Goal: Information Seeking & Learning: Learn about a topic

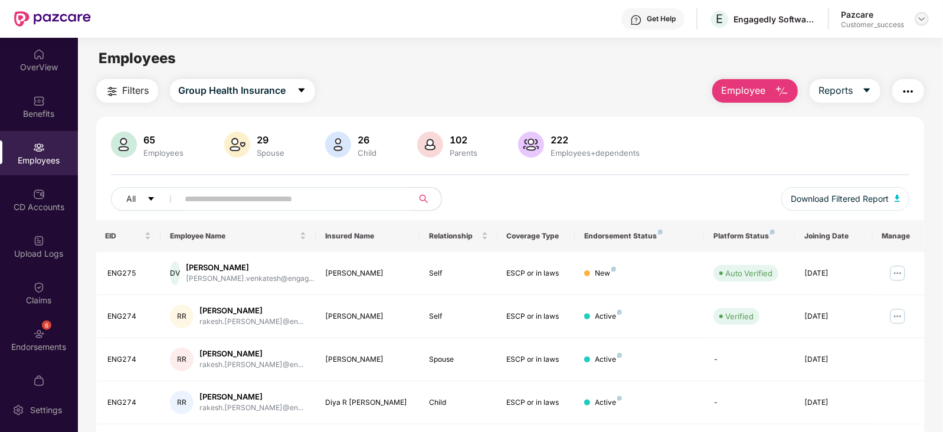
click at [921, 19] on img at bounding box center [921, 18] width 9 height 9
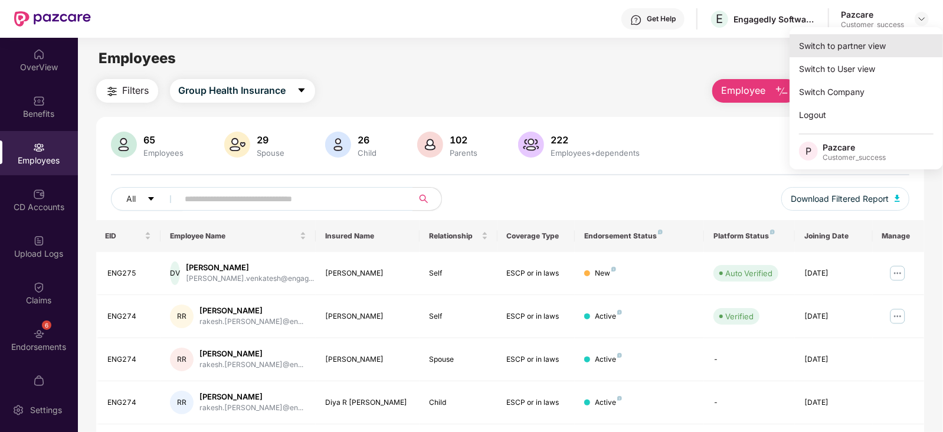
click at [852, 47] on div "Switch to partner view" at bounding box center [865, 45] width 153 height 23
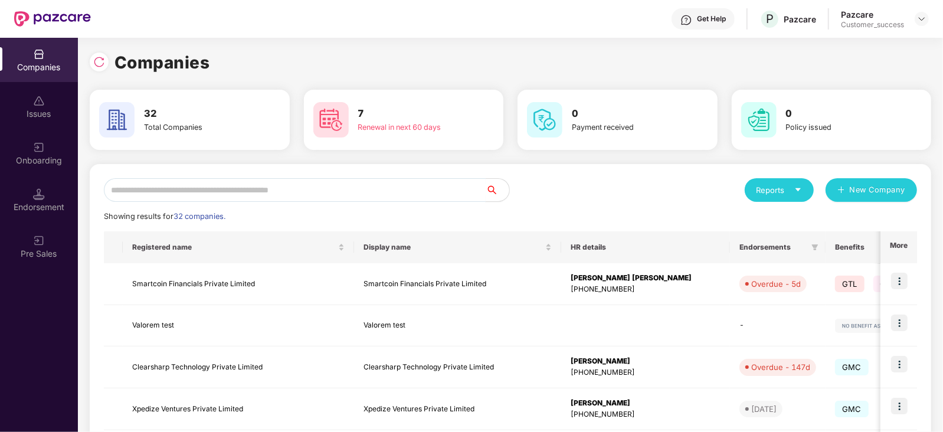
click at [254, 183] on input "text" at bounding box center [295, 190] width 382 height 24
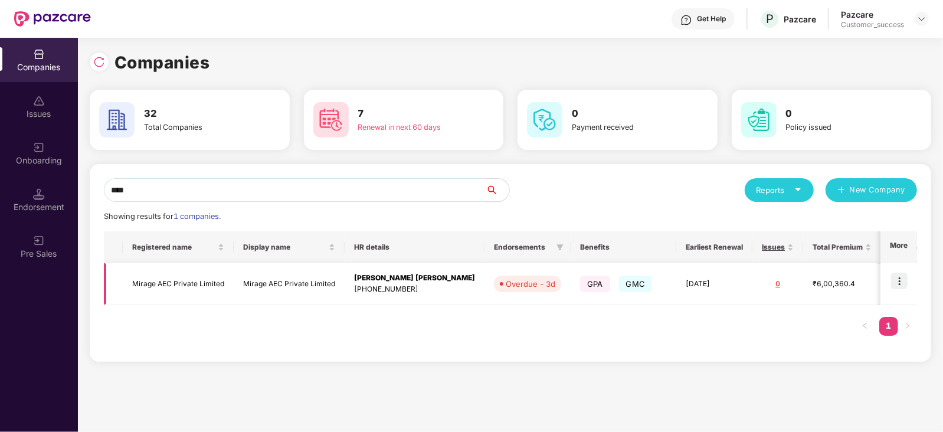
type input "****"
click at [900, 274] on img at bounding box center [899, 281] width 17 height 17
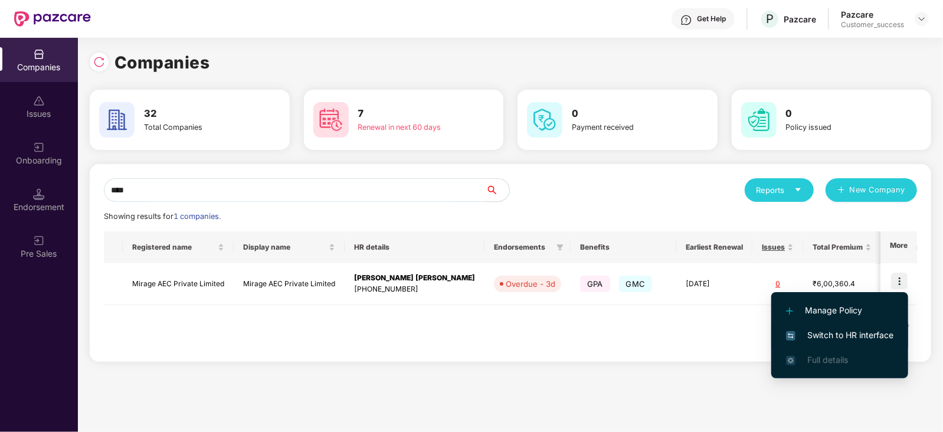
click at [817, 334] on span "Switch to HR interface" at bounding box center [839, 335] width 107 height 13
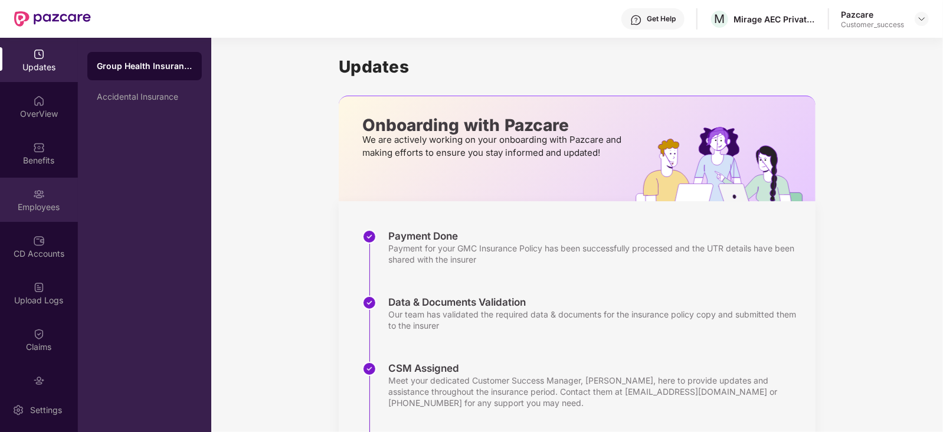
click at [6, 205] on div "Employees" at bounding box center [39, 207] width 78 height 12
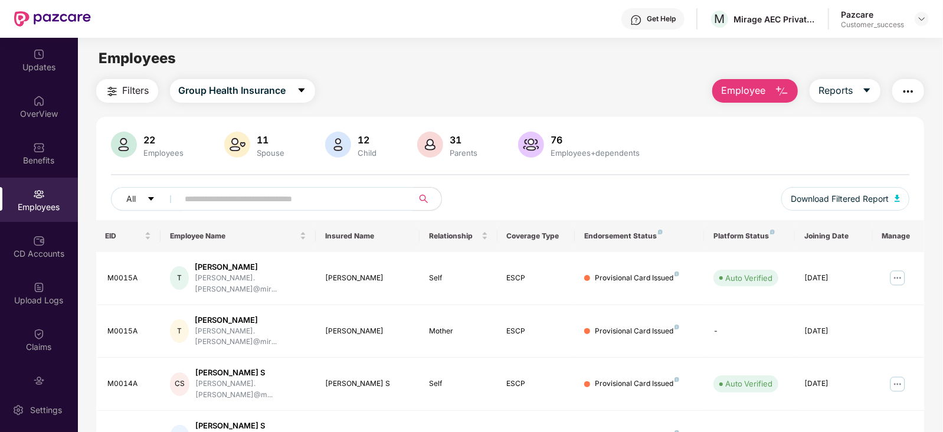
click at [120, 91] on button "Filters" at bounding box center [127, 91] width 62 height 24
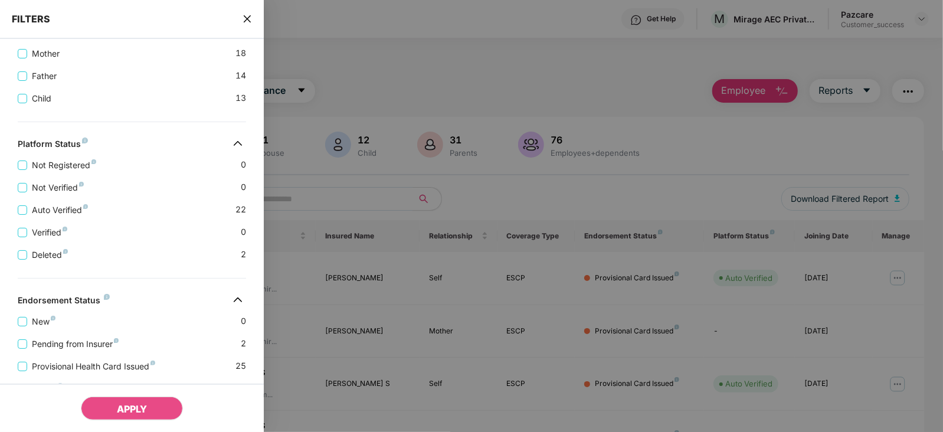
scroll to position [378, 0]
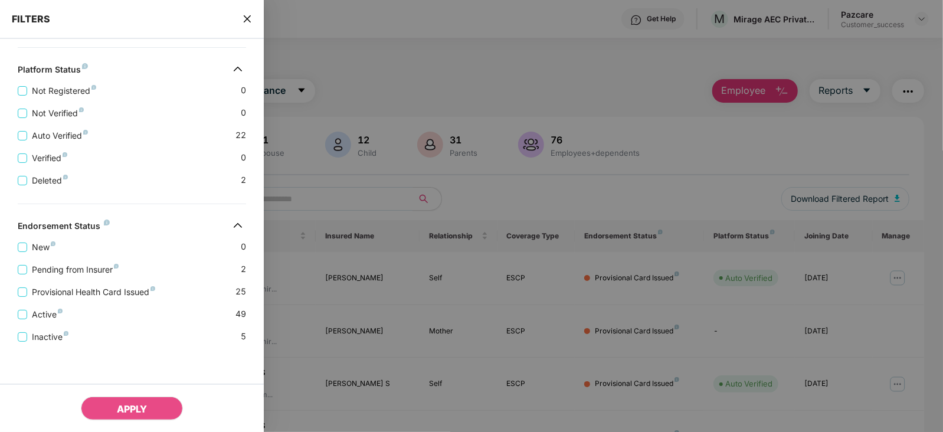
click at [251, 21] on icon "close" at bounding box center [246, 18] width 9 height 9
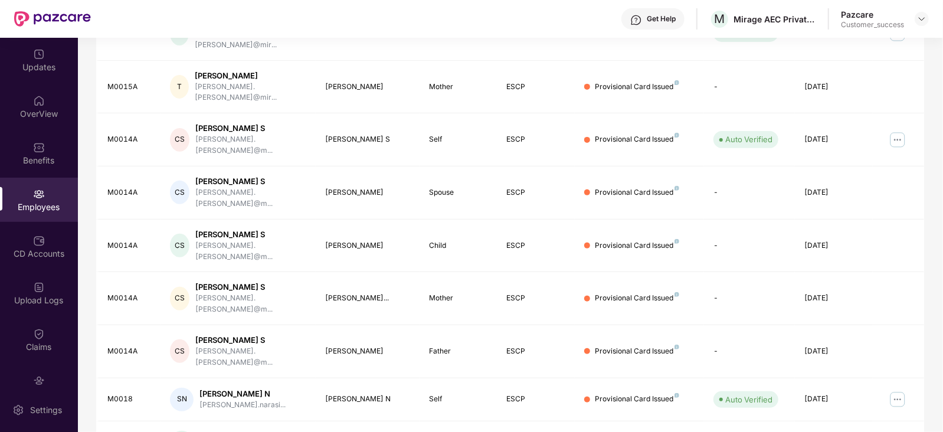
scroll to position [291, 0]
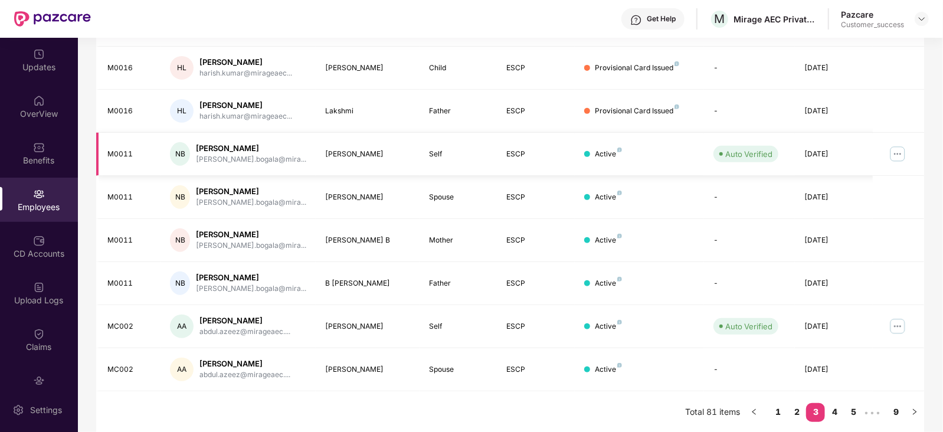
scroll to position [0, 0]
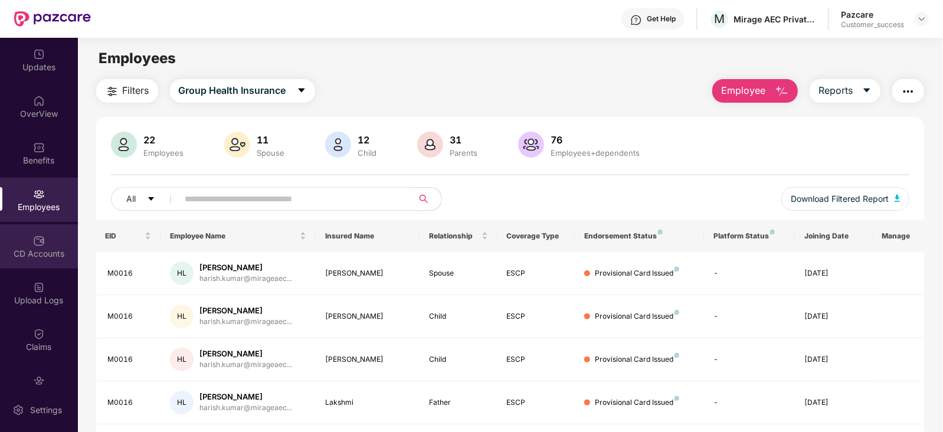
click at [34, 235] on img at bounding box center [39, 241] width 12 height 12
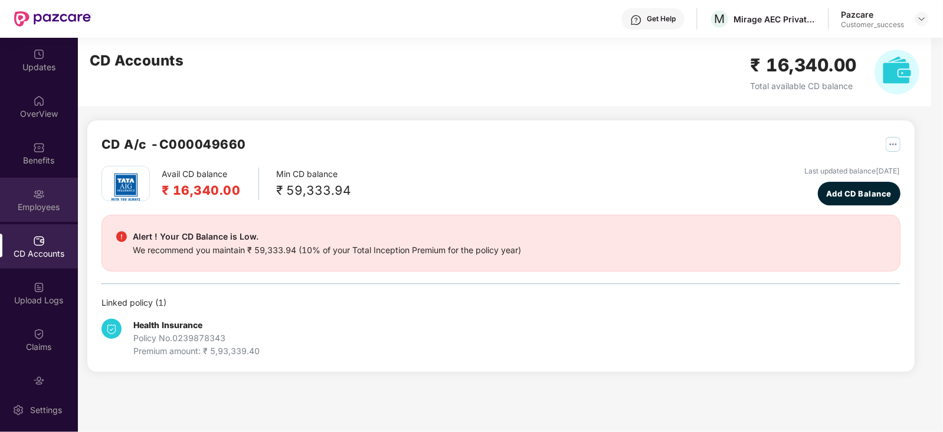
click at [37, 193] on img at bounding box center [39, 194] width 12 height 12
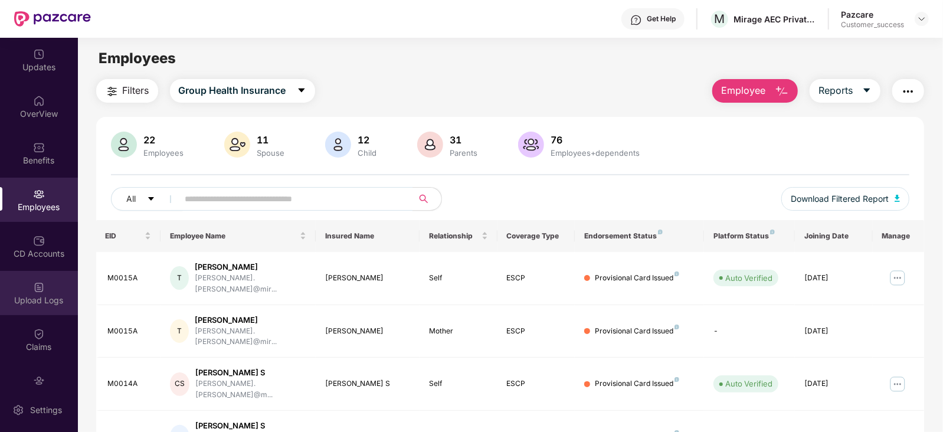
click at [19, 294] on div "Upload Logs" at bounding box center [39, 300] width 78 height 12
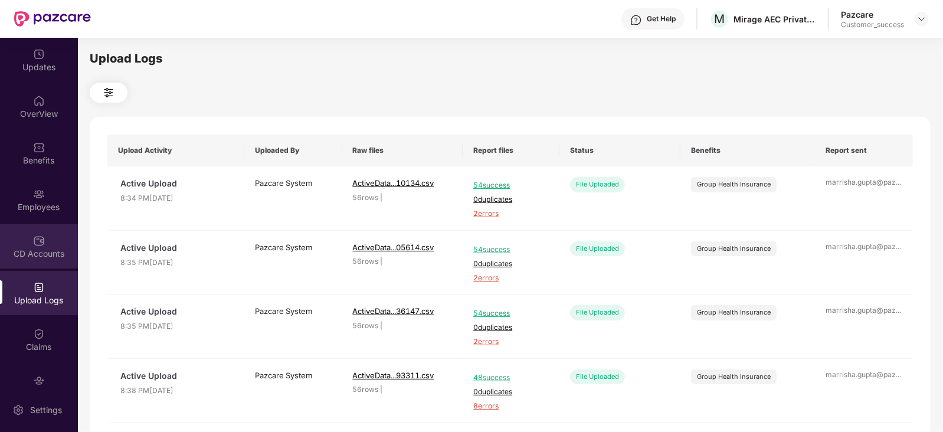
click at [32, 256] on div "CD Accounts" at bounding box center [39, 254] width 78 height 12
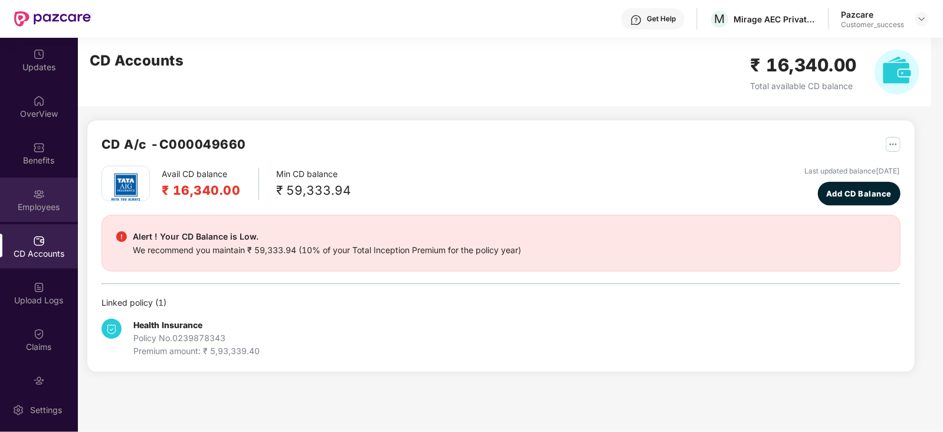
click at [33, 196] on img at bounding box center [39, 194] width 12 height 12
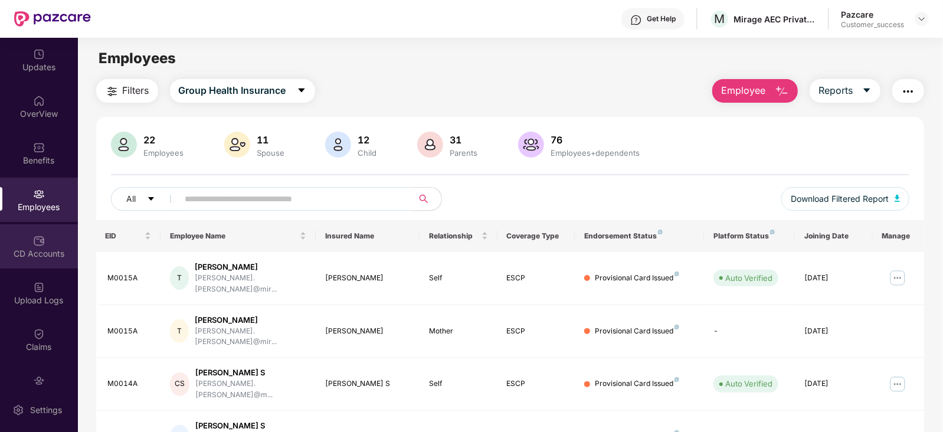
scroll to position [70, 0]
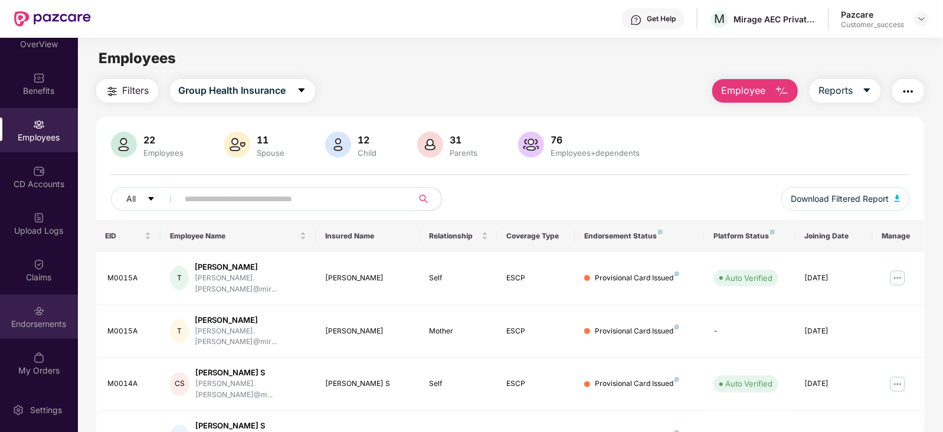
click at [21, 326] on div "Endorsements" at bounding box center [39, 324] width 78 height 12
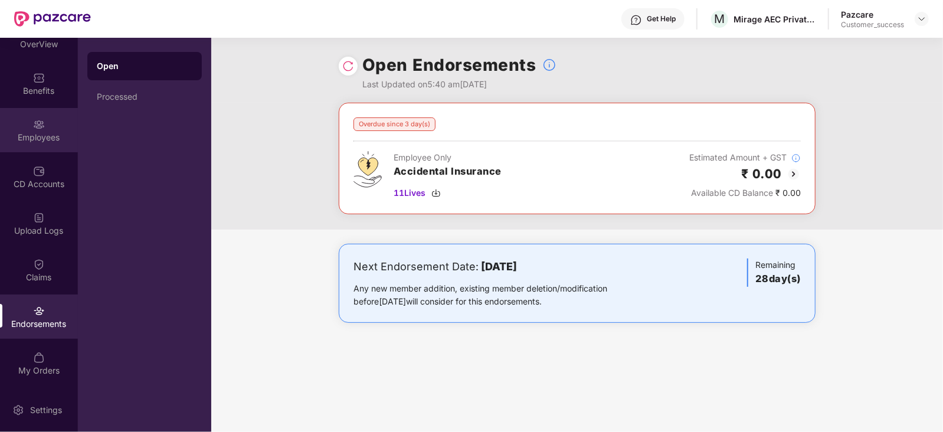
click at [33, 136] on div "Employees" at bounding box center [39, 138] width 78 height 12
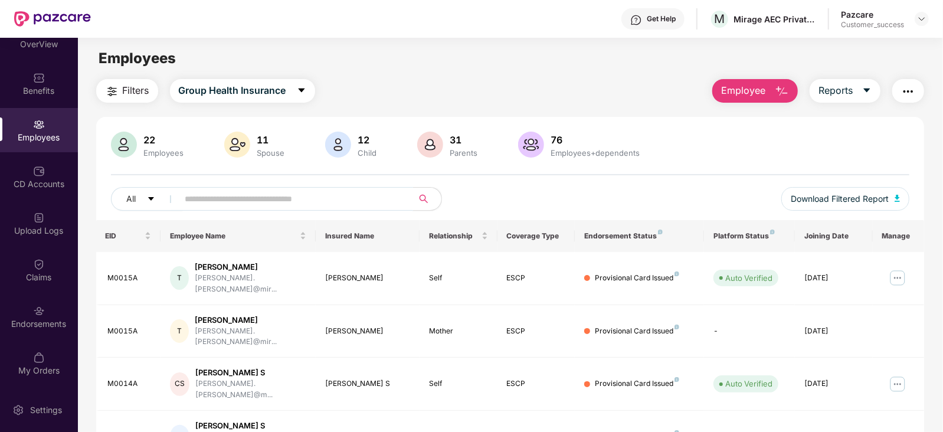
click at [268, 196] on input "text" at bounding box center [291, 199] width 212 height 18
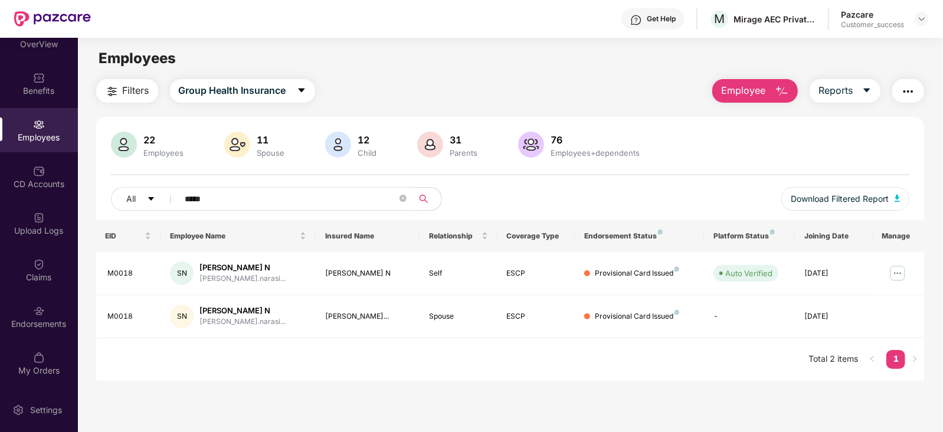
type input "*****"
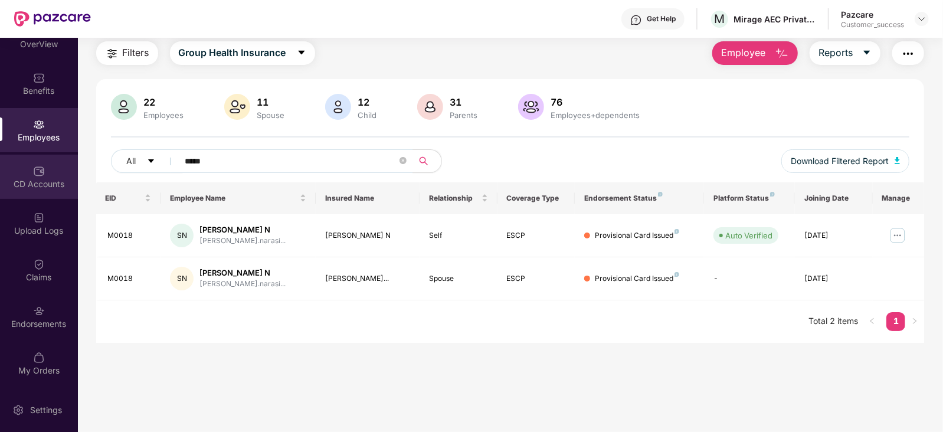
click at [35, 176] on img at bounding box center [39, 171] width 12 height 12
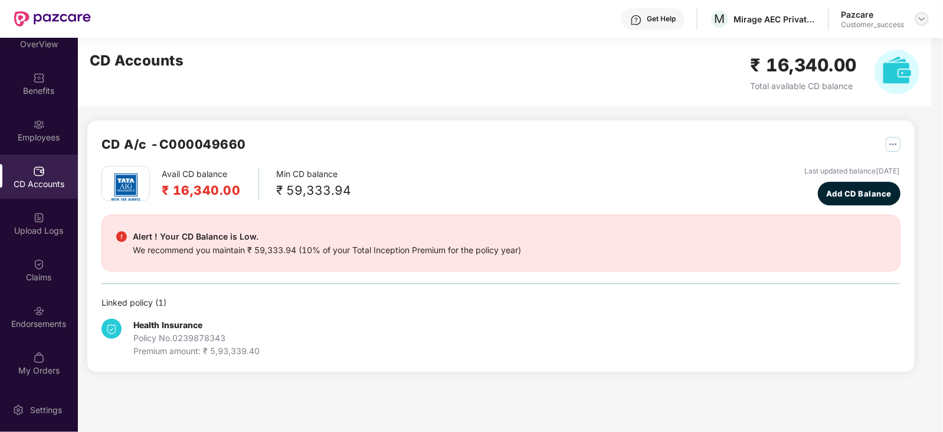
click at [921, 19] on img at bounding box center [921, 18] width 9 height 9
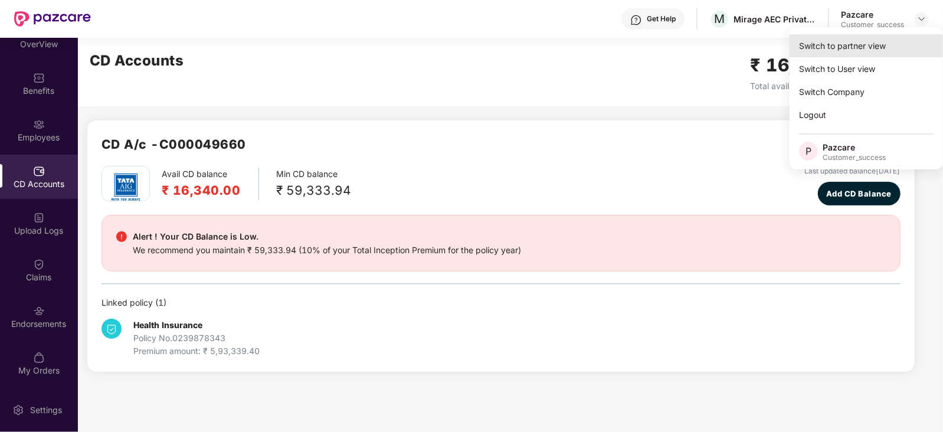
click at [811, 45] on div "Switch to partner view" at bounding box center [865, 45] width 153 height 23
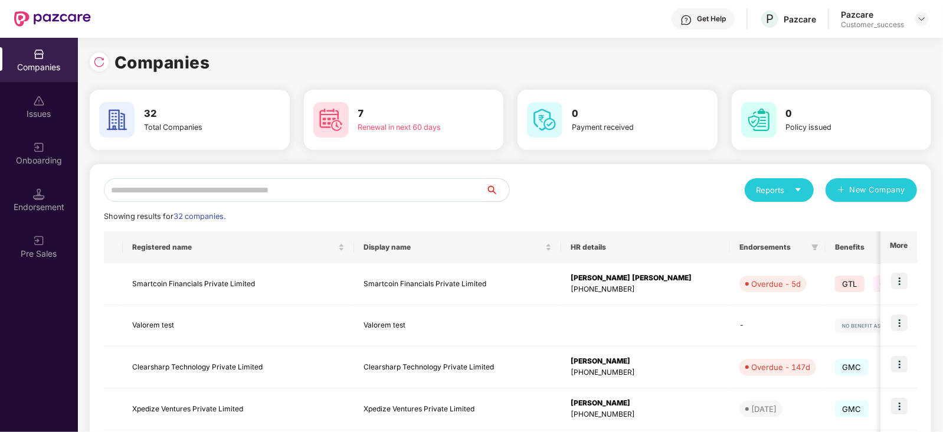
click at [265, 195] on input "text" at bounding box center [295, 190] width 382 height 24
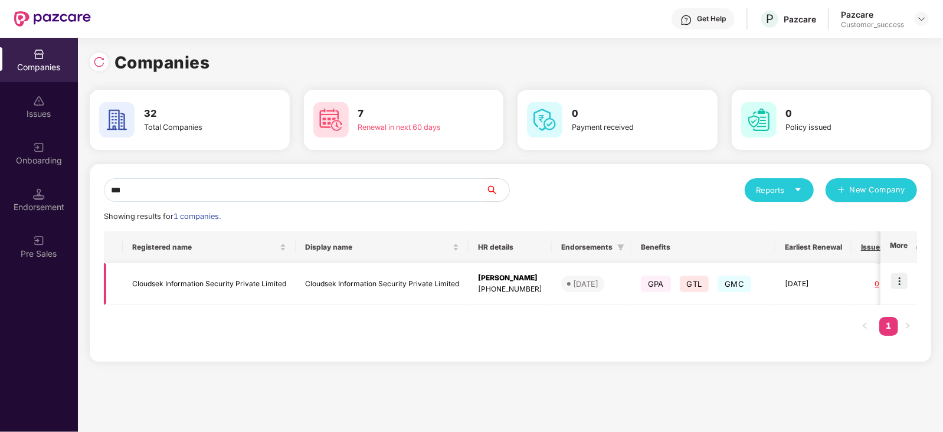
type input "***"
click at [907, 279] on img at bounding box center [899, 281] width 17 height 17
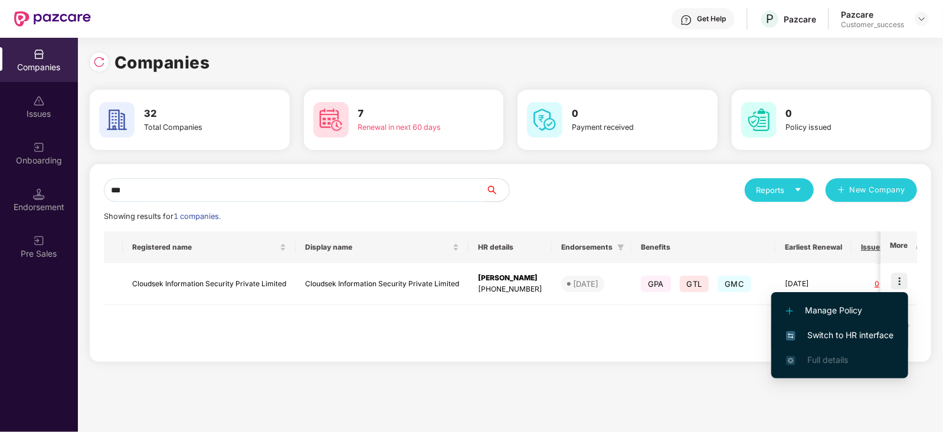
click at [841, 329] on span "Switch to HR interface" at bounding box center [839, 335] width 107 height 13
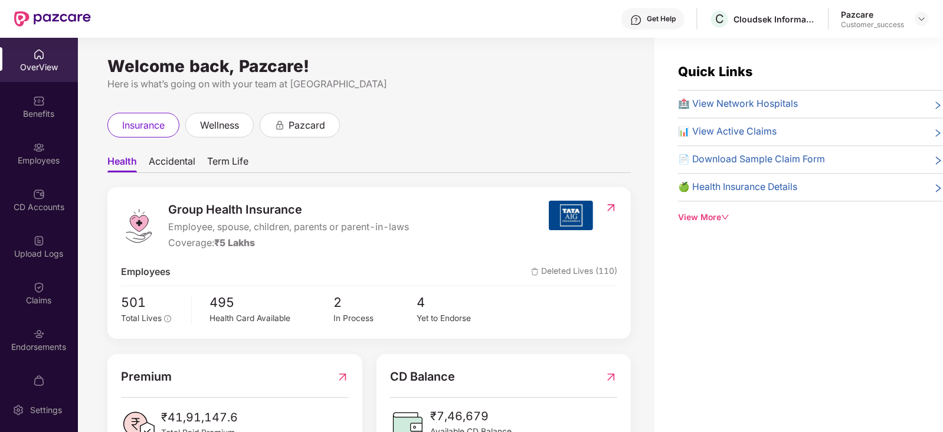
click at [51, 103] on div "Benefits" at bounding box center [39, 106] width 78 height 44
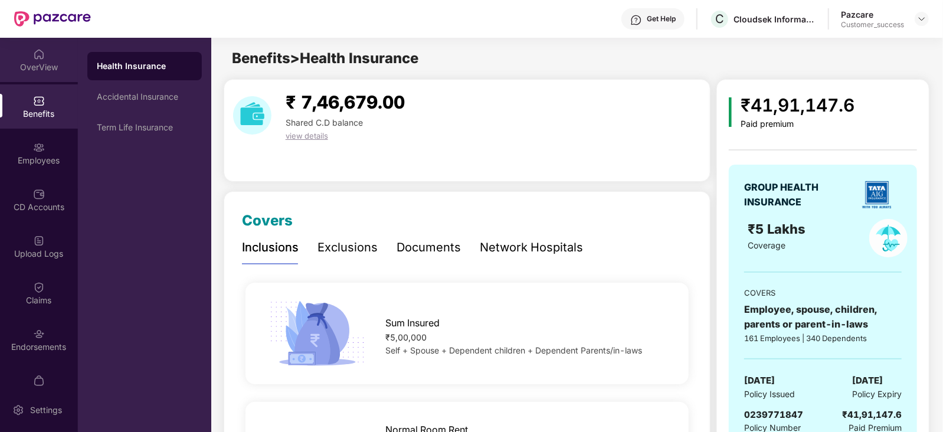
click at [43, 44] on div "OverView" at bounding box center [39, 60] width 78 height 44
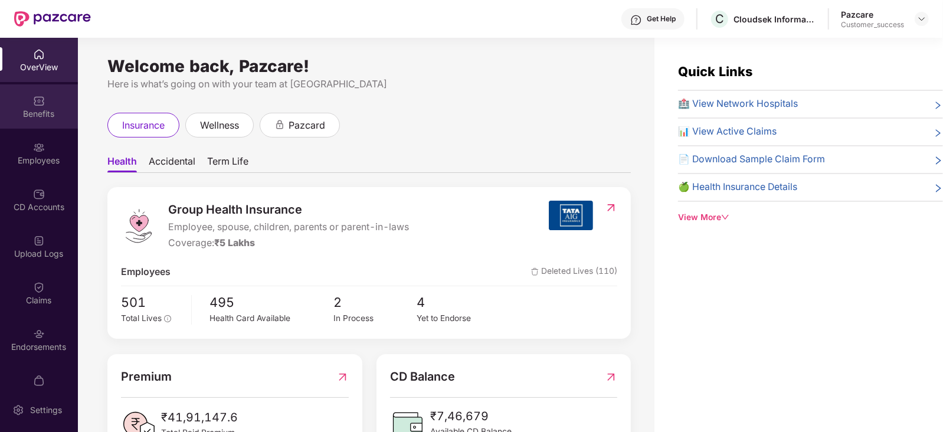
click at [61, 96] on div "Benefits" at bounding box center [39, 106] width 78 height 44
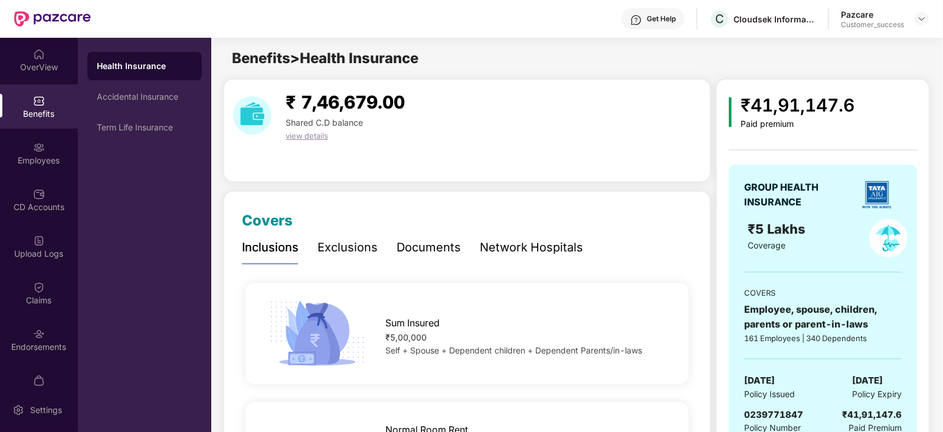
click at [513, 264] on div "Network Hospitals" at bounding box center [531, 247] width 103 height 32
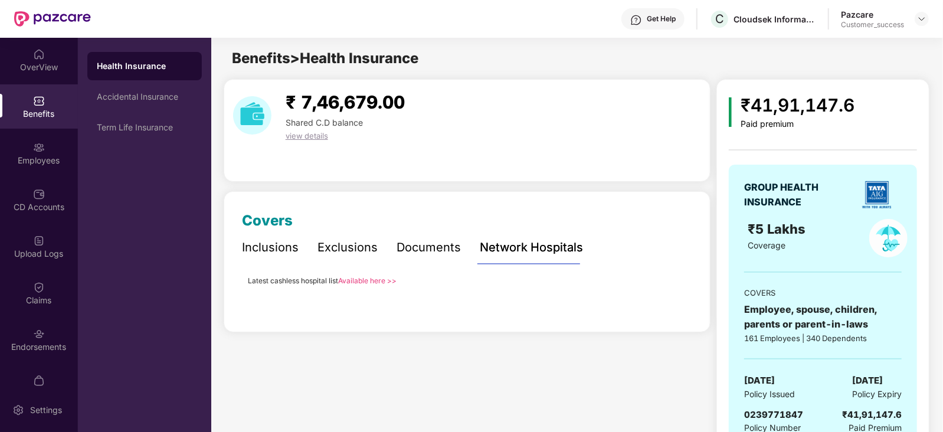
click at [513, 264] on div "Network Hospitals" at bounding box center [531, 247] width 103 height 32
click at [370, 278] on link "Available here >>" at bounding box center [367, 280] width 58 height 9
click at [277, 237] on div "Inclusions" at bounding box center [270, 247] width 57 height 32
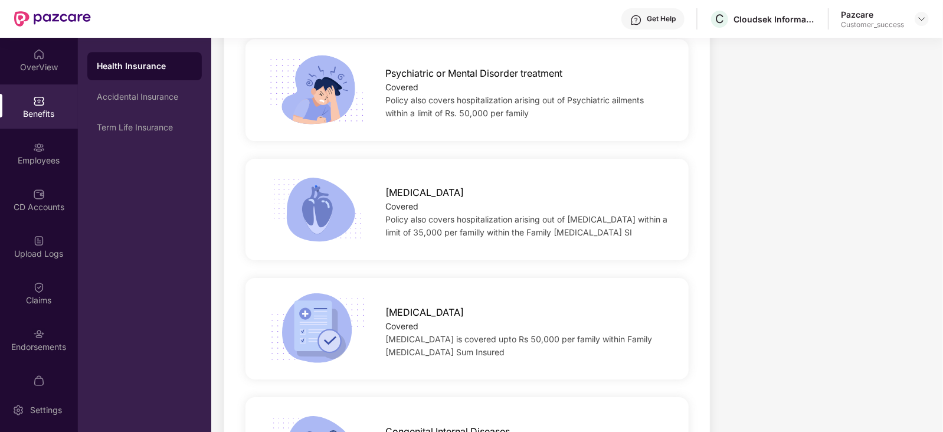
scroll to position [2670, 0]
